Goal: Find specific page/section: Find specific page/section

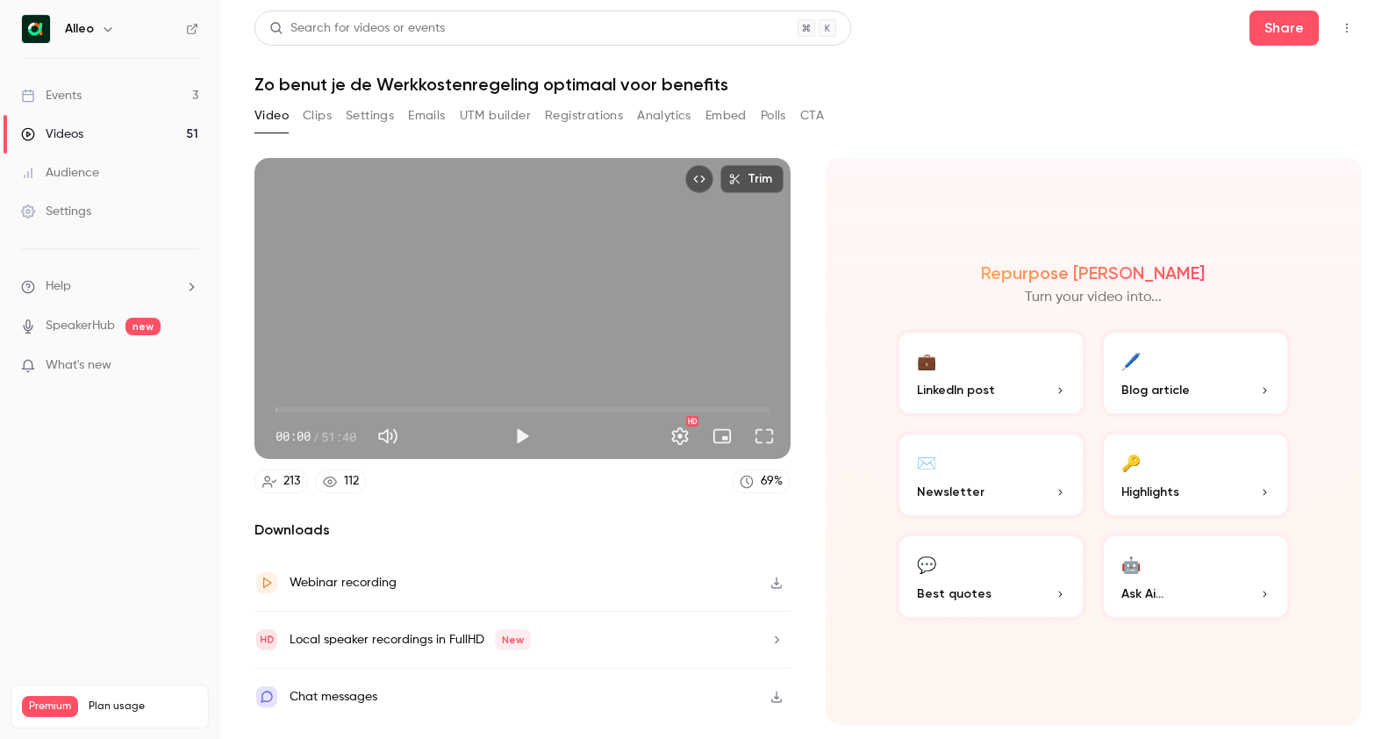
click at [84, 83] on link "Events 3" at bounding box center [109, 95] width 219 height 39
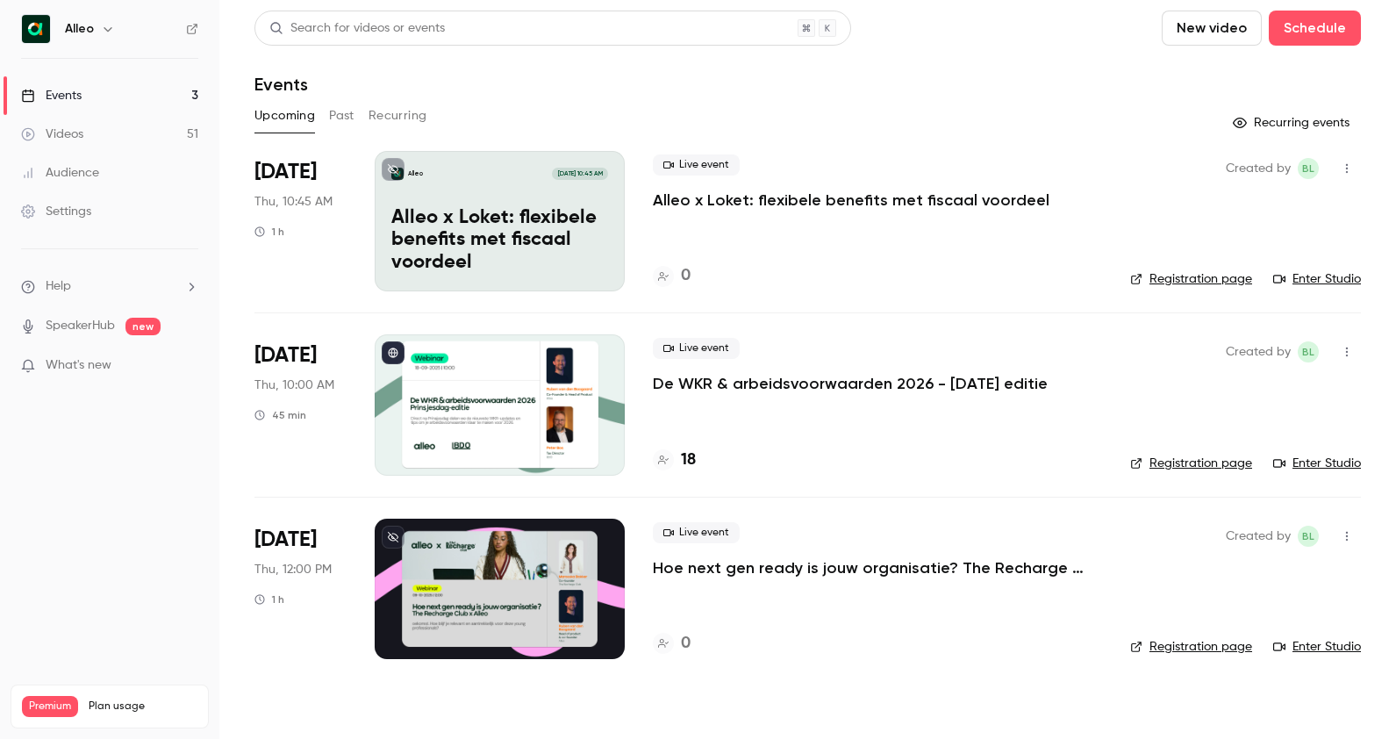
click at [517, 377] on div at bounding box center [500, 404] width 250 height 140
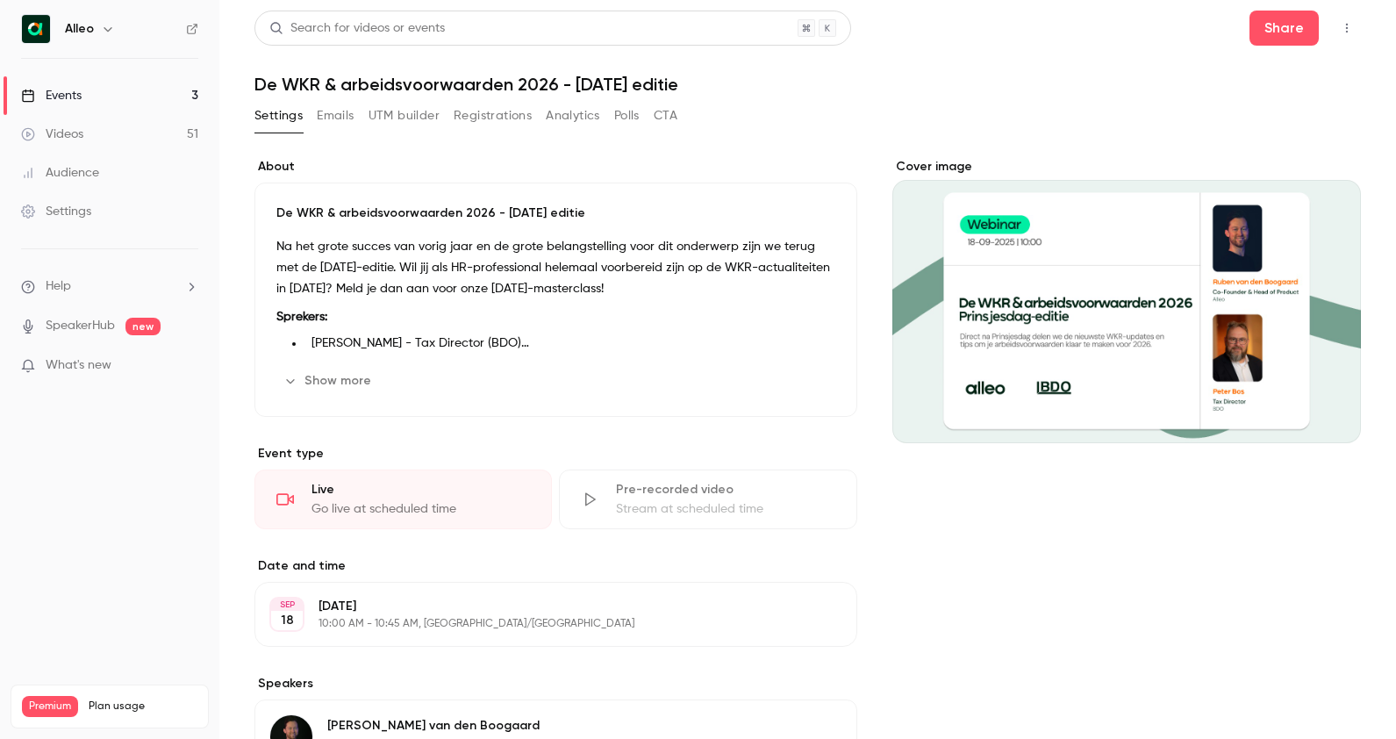
click at [496, 122] on button "Registrations" at bounding box center [493, 116] width 78 height 28
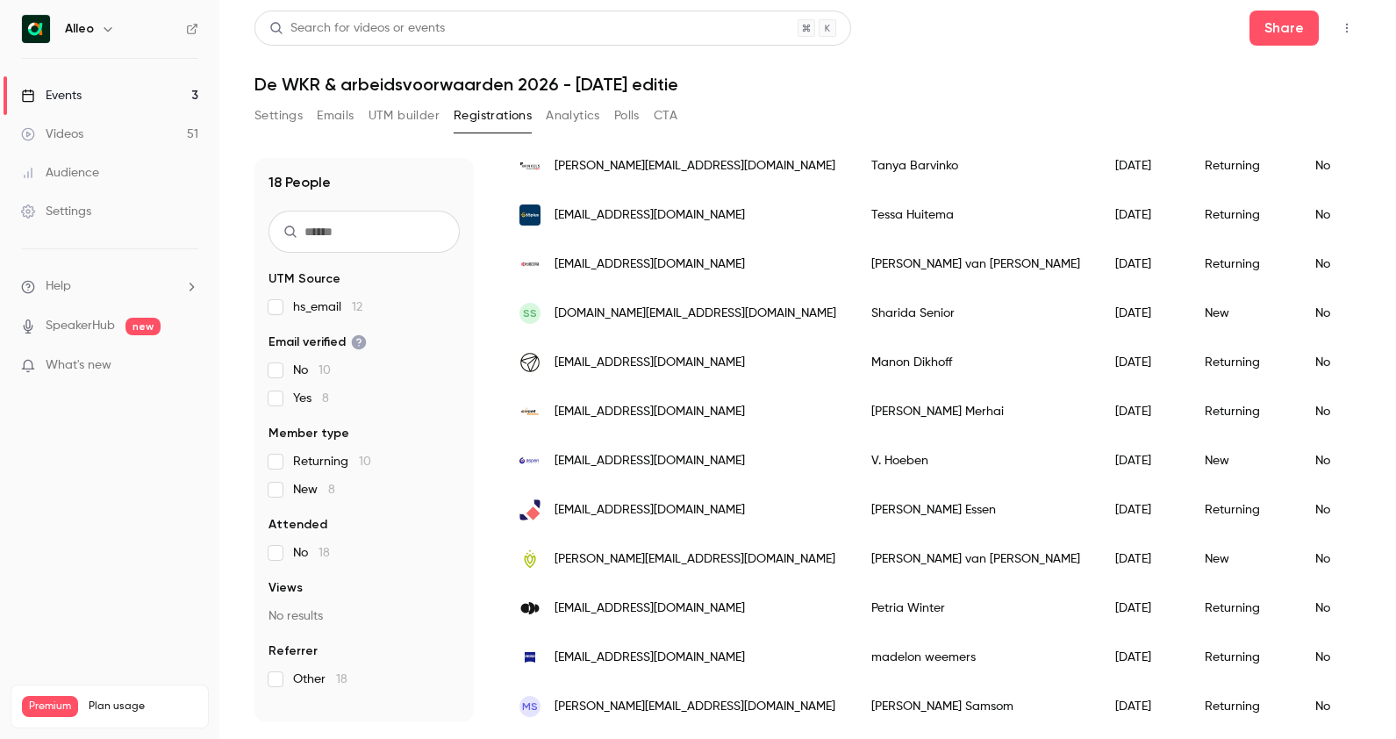
scroll to position [489, 0]
